Goal: Transaction & Acquisition: Purchase product/service

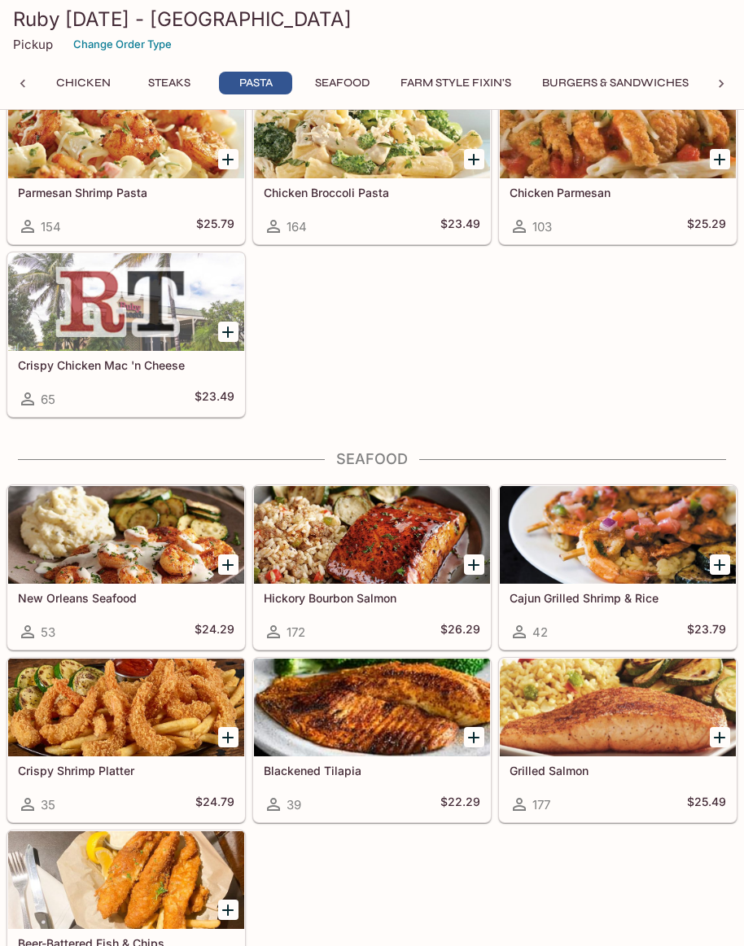
click at [356, 553] on div at bounding box center [372, 535] width 236 height 98
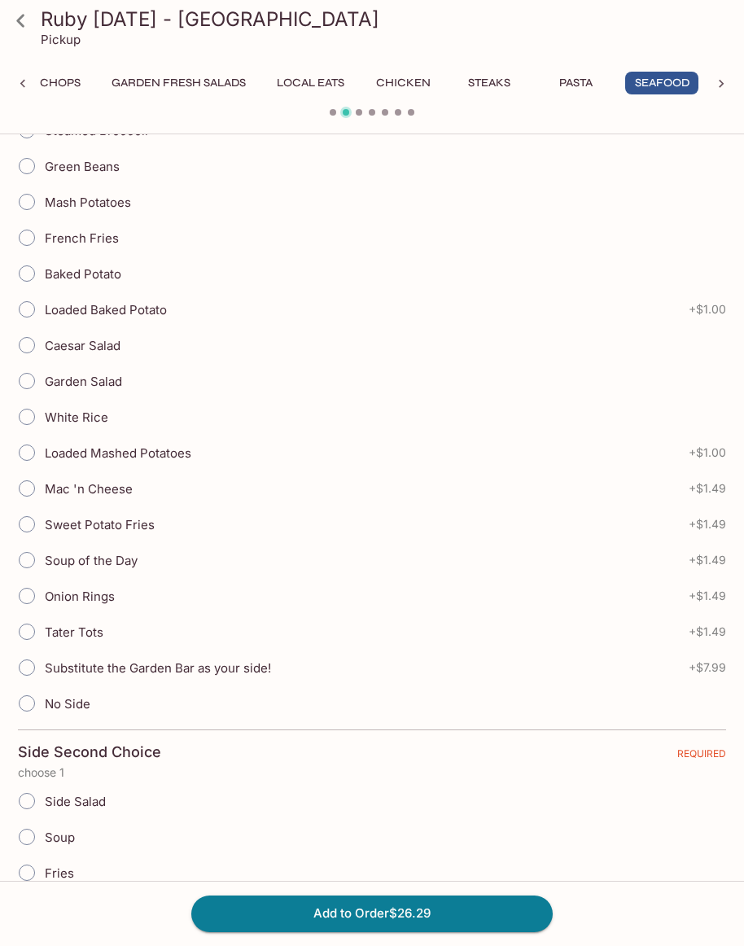
scroll to position [430, 0]
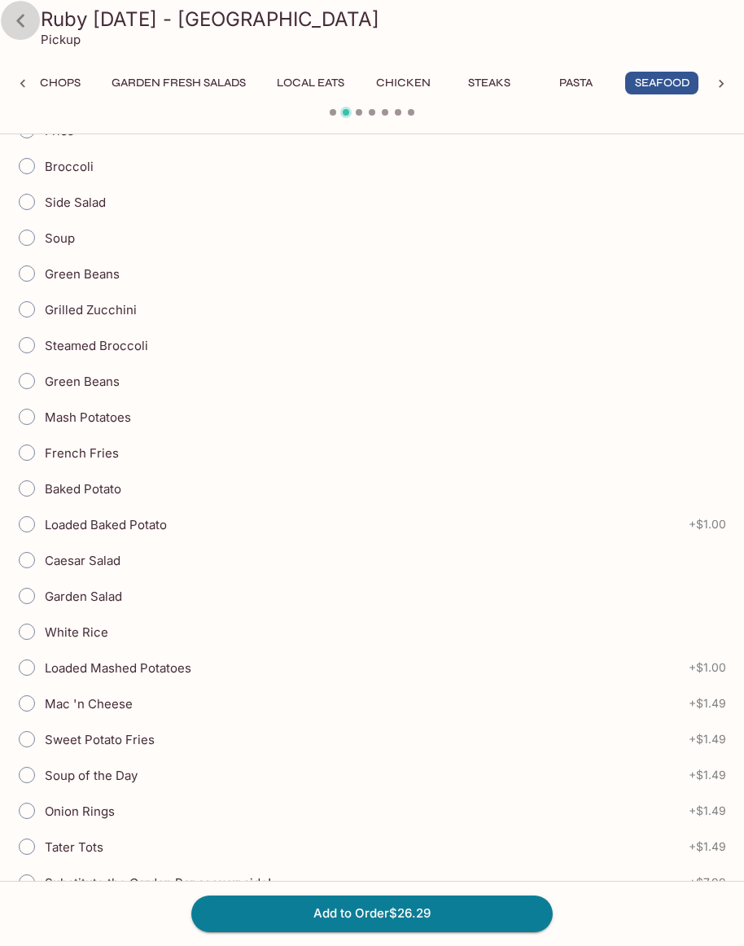
click at [24, 21] on icon at bounding box center [21, 21] width 28 height 28
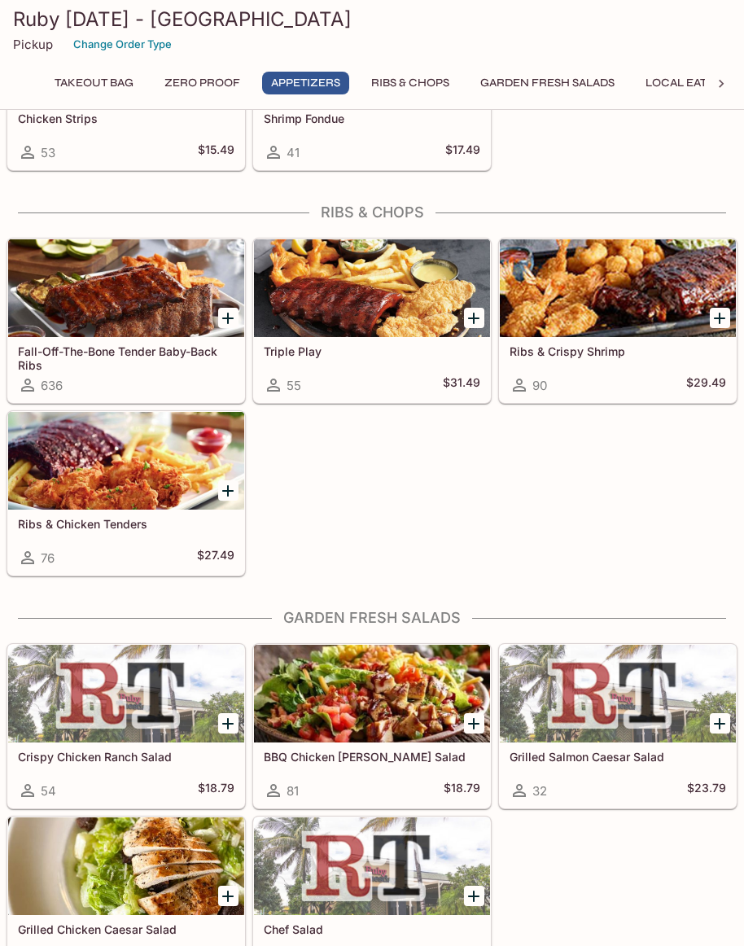
scroll to position [1510, 0]
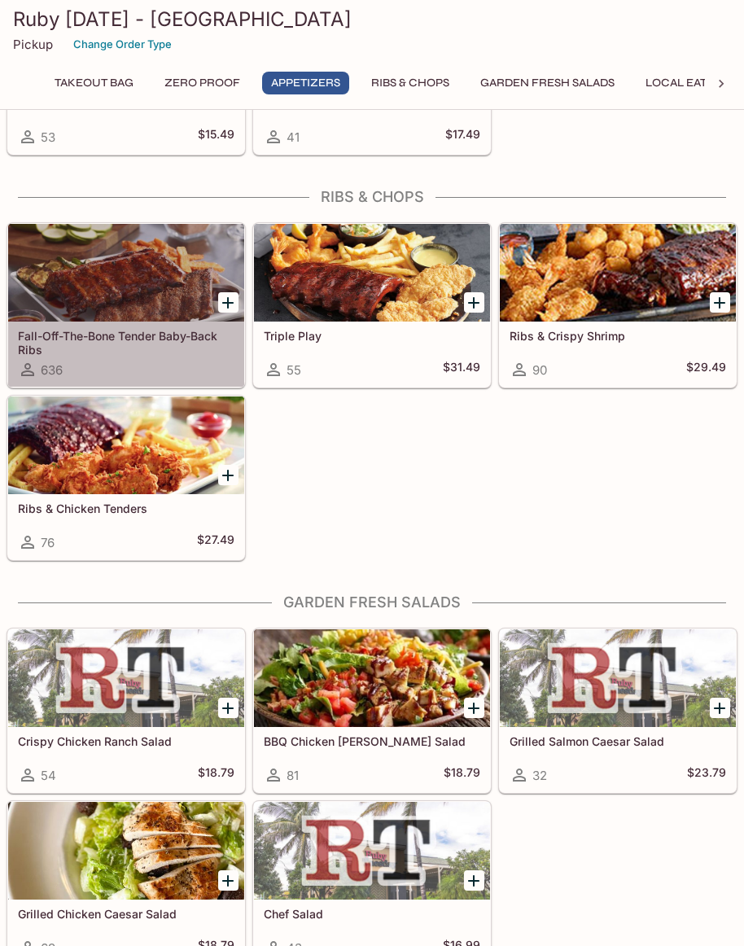
click at [136, 308] on div at bounding box center [126, 273] width 236 height 98
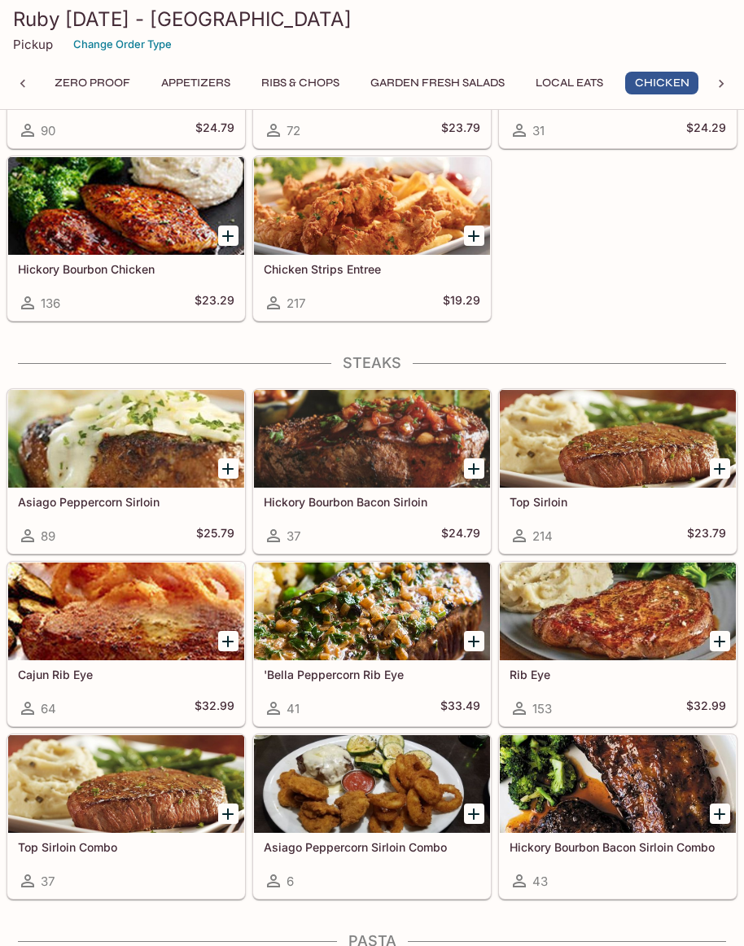
scroll to position [2983, 0]
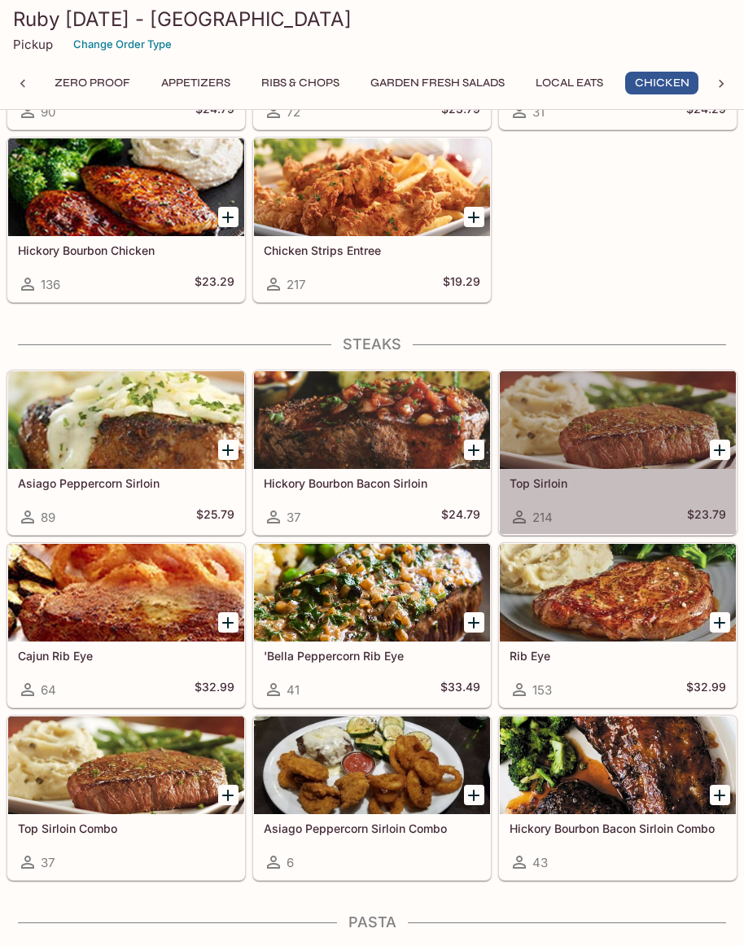
click at [549, 406] on div at bounding box center [618, 420] width 236 height 98
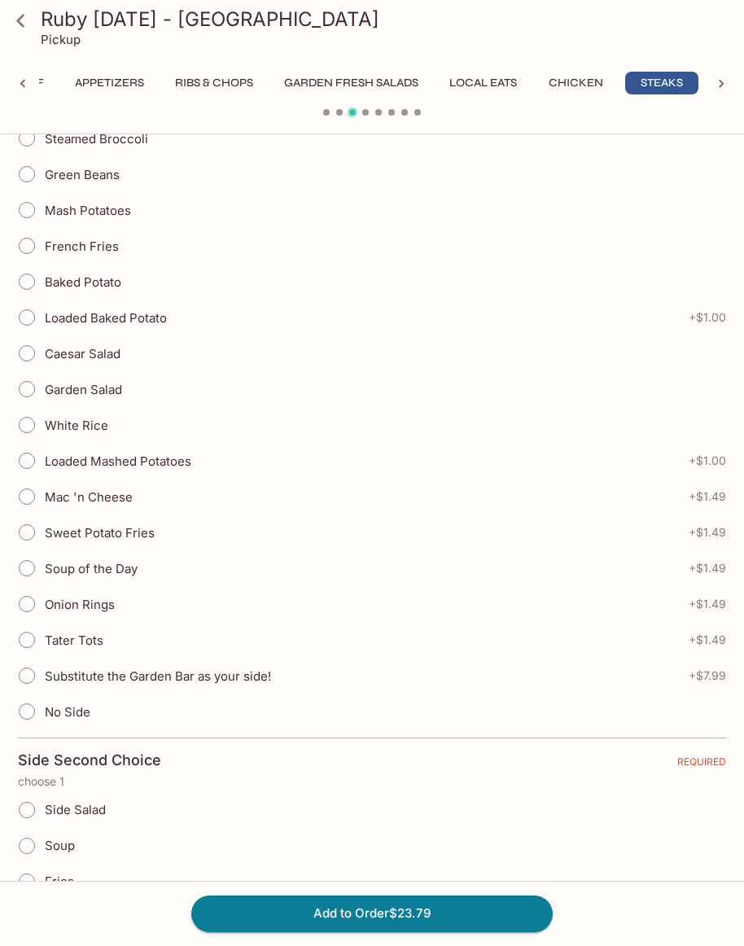
scroll to position [378, 0]
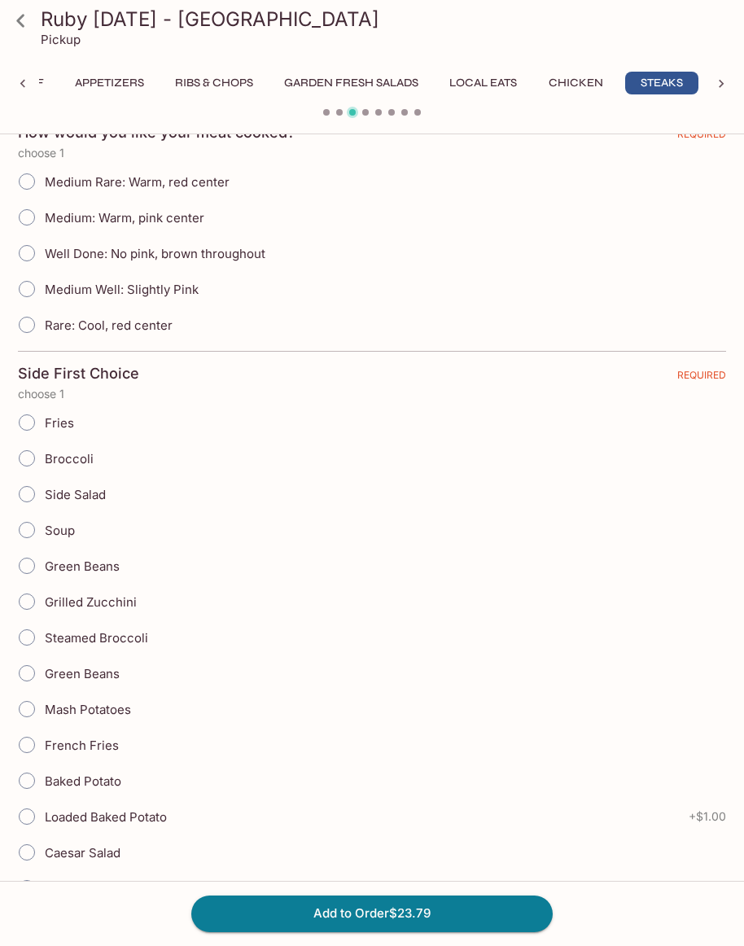
click at [18, 25] on icon at bounding box center [21, 21] width 28 height 28
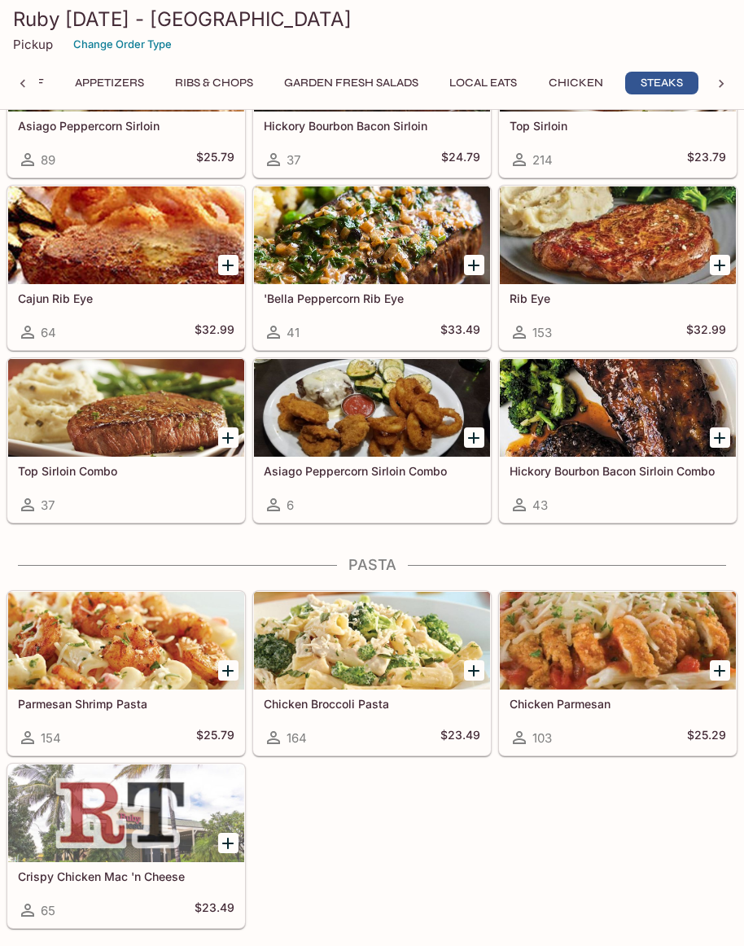
scroll to position [3354, 0]
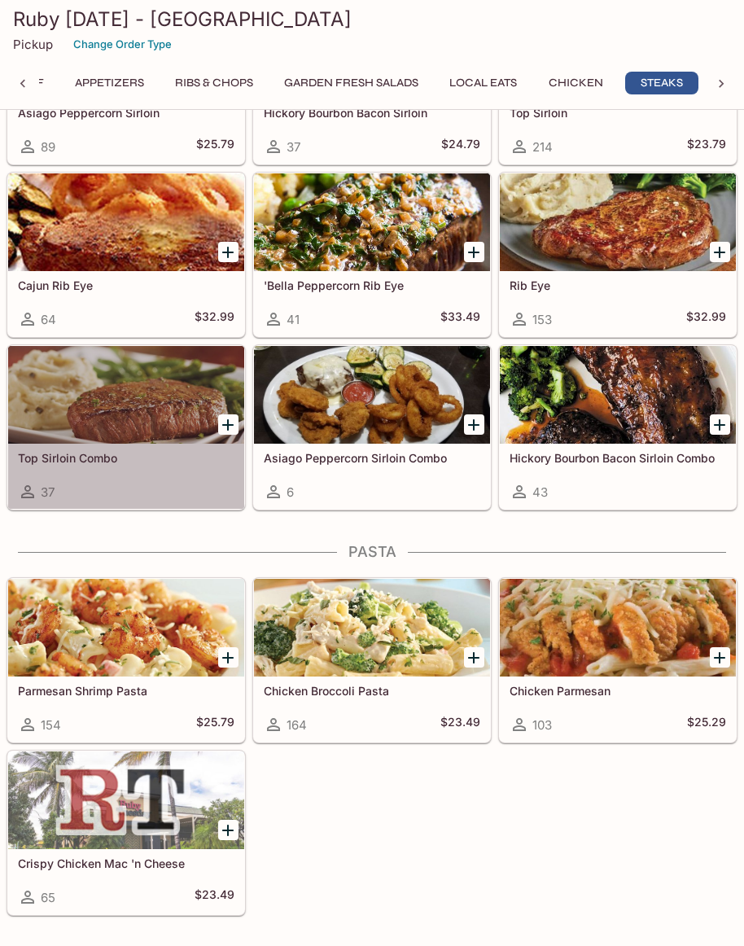
click at [130, 404] on div at bounding box center [126, 395] width 236 height 98
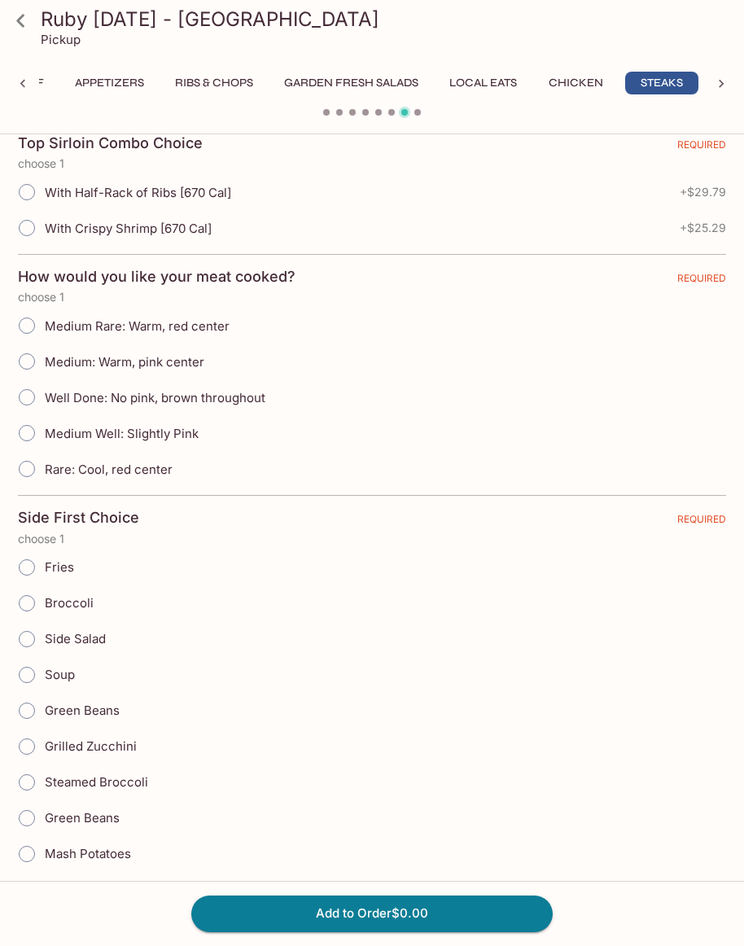
scroll to position [379, 0]
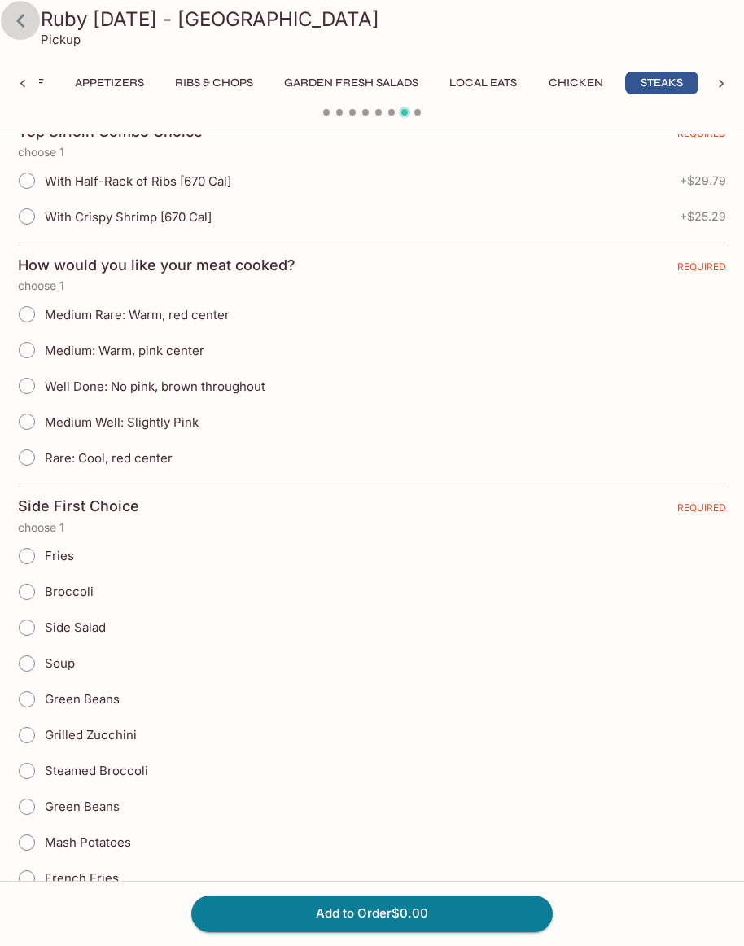
click at [21, 25] on icon at bounding box center [20, 20] width 8 height 13
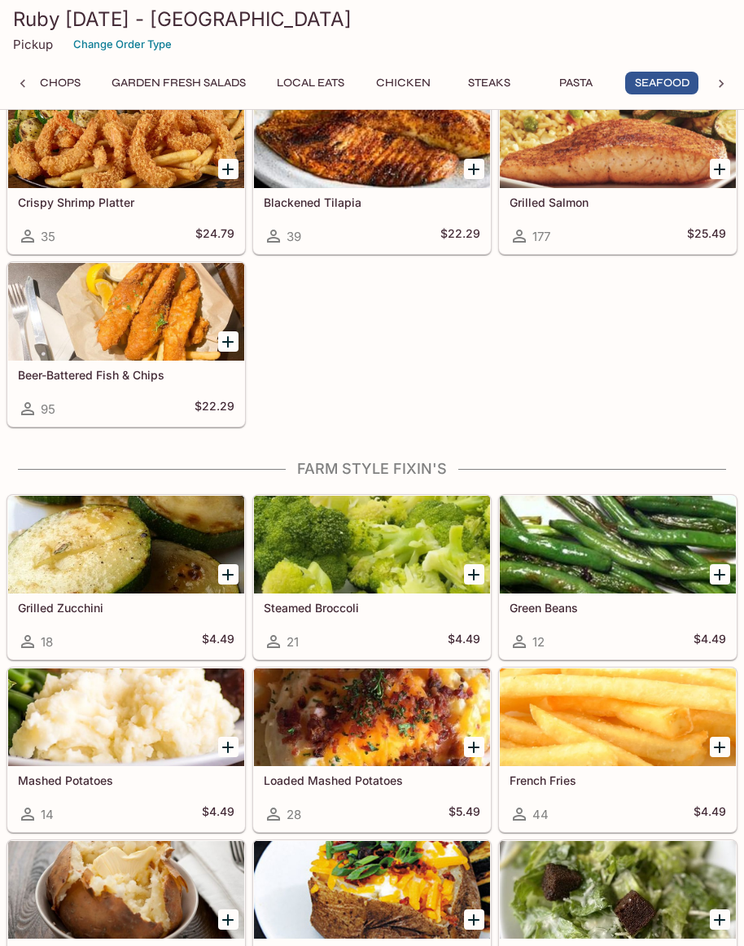
scroll to position [4421, 0]
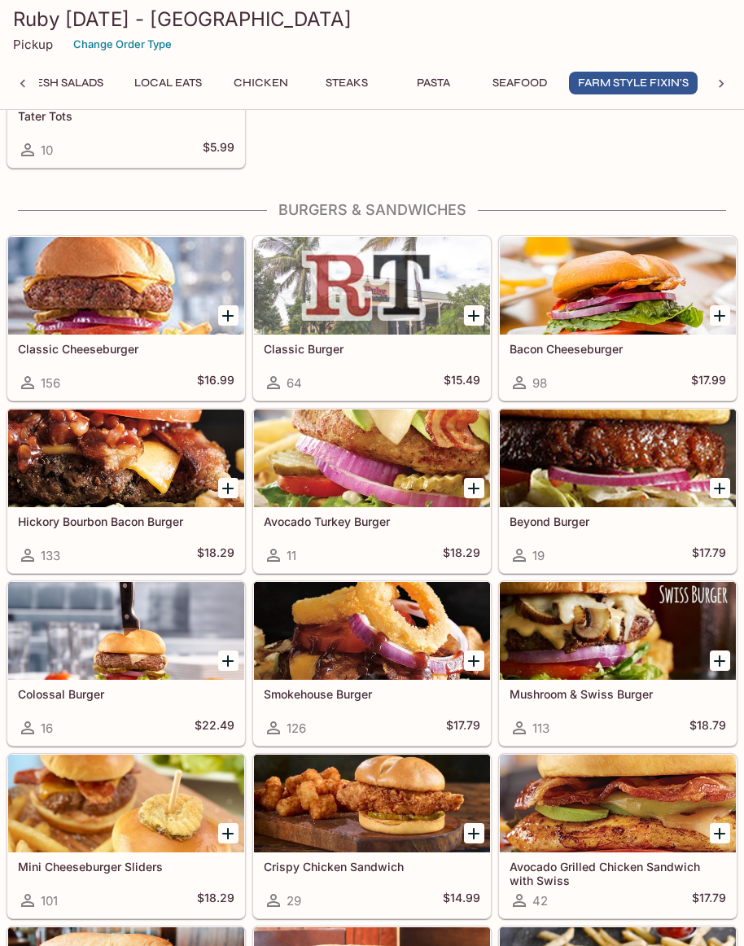
click at [582, 291] on div at bounding box center [618, 286] width 236 height 98
